Goal: Task Accomplishment & Management: Manage account settings

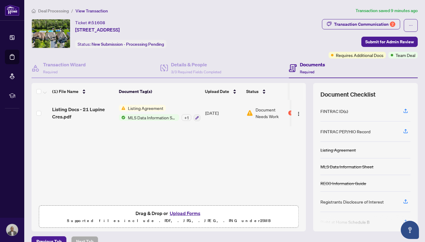
click at [143, 108] on span "Listing Agreement" at bounding box center [145, 108] width 40 height 7
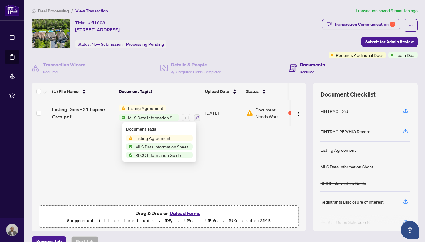
click at [143, 108] on span "Listing Agreement" at bounding box center [145, 108] width 40 height 7
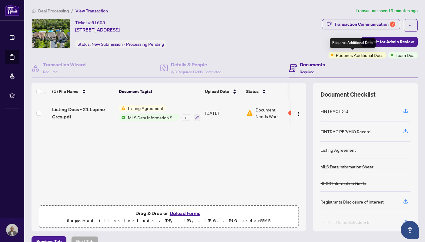
click at [354, 55] on span "Requires Additional Docs" at bounding box center [360, 55] width 48 height 7
click at [353, 55] on span "Requires Additional Docs" at bounding box center [360, 55] width 48 height 7
click at [264, 113] on span "Document Needs Work" at bounding box center [271, 112] width 32 height 13
